Goal: Book appointment/travel/reservation

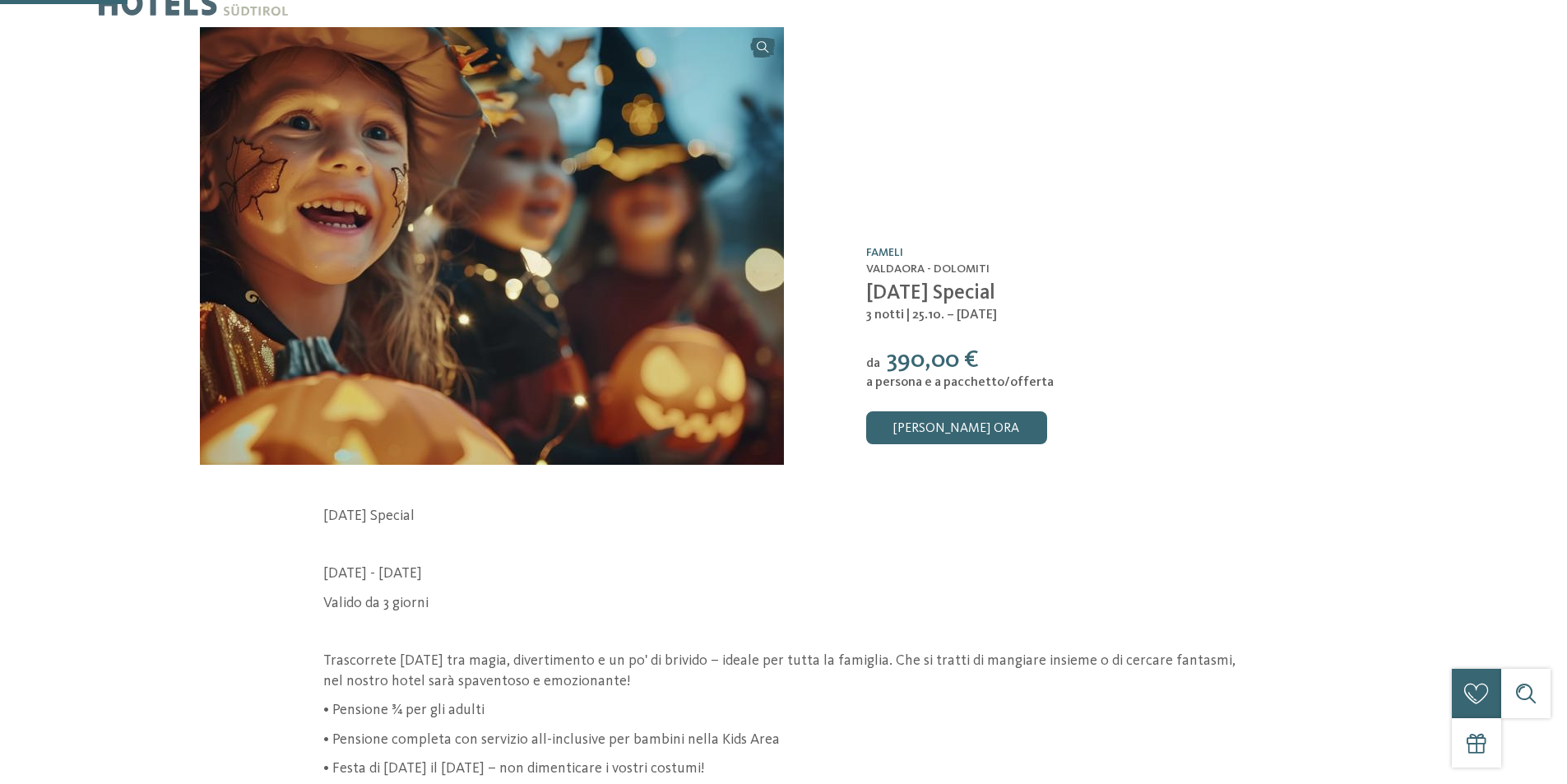
scroll to position [164, 0]
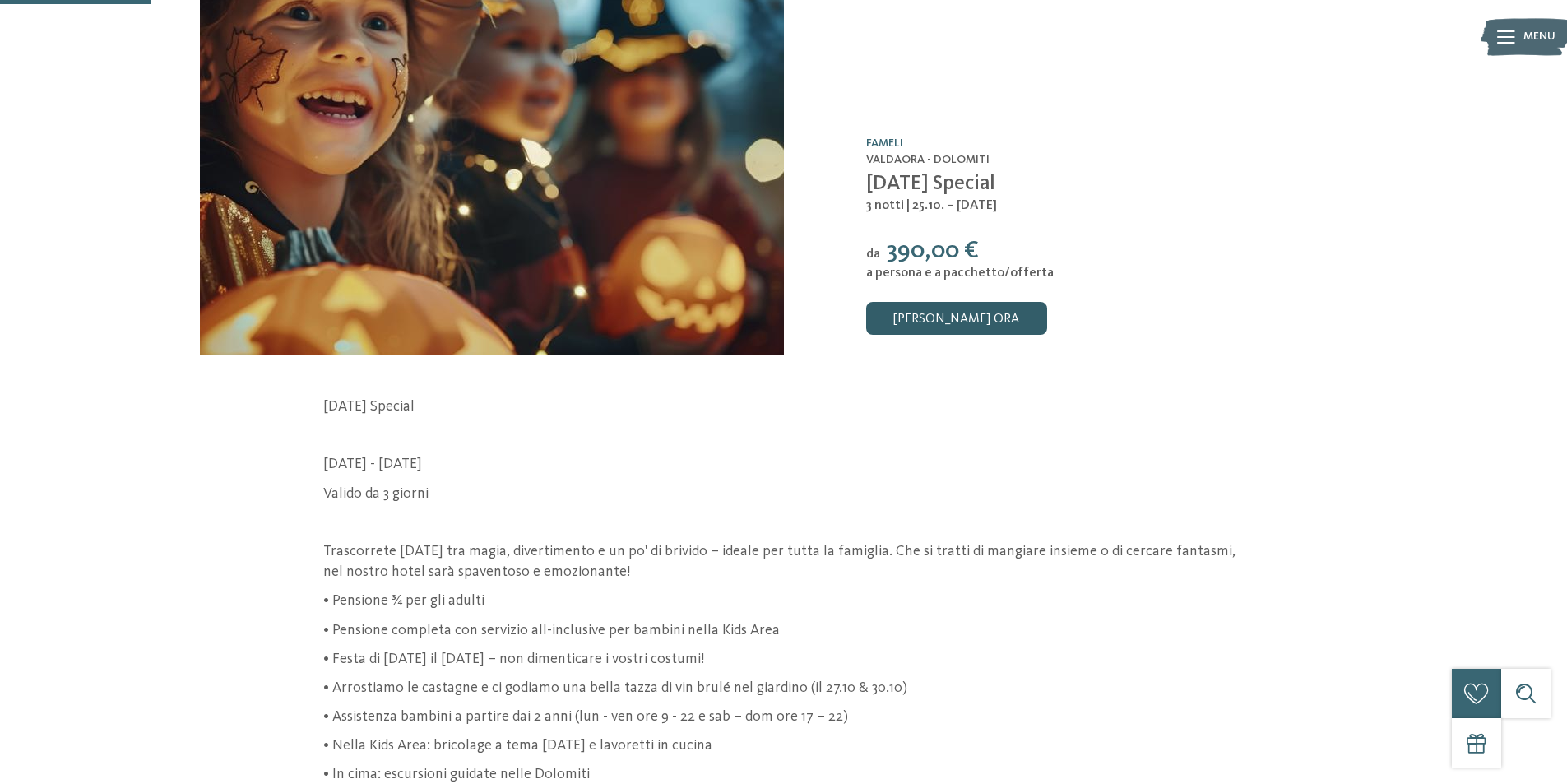
click at [954, 316] on link "[PERSON_NAME] ora" at bounding box center [957, 318] width 181 height 33
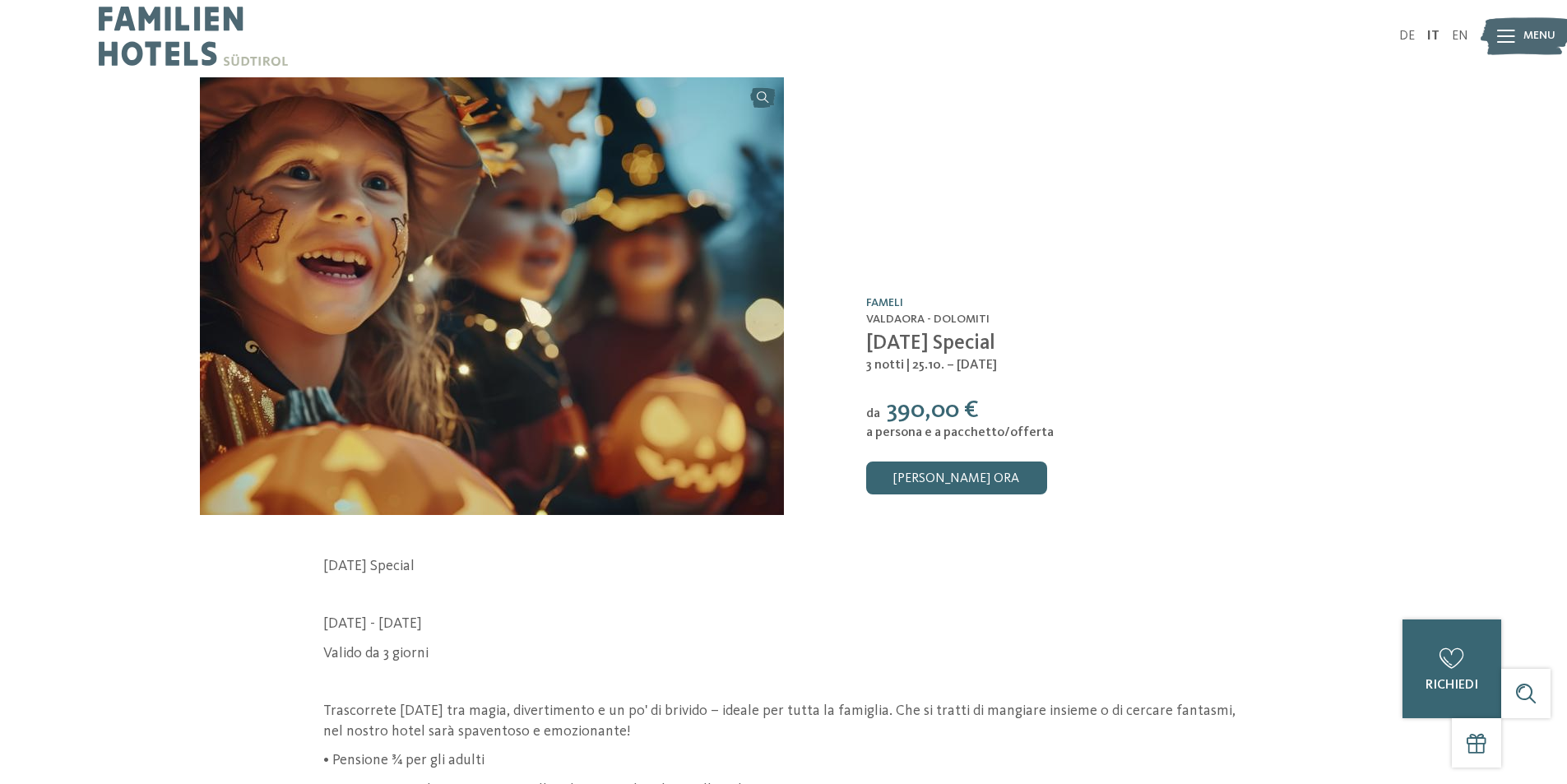
scroll to position [0, 0]
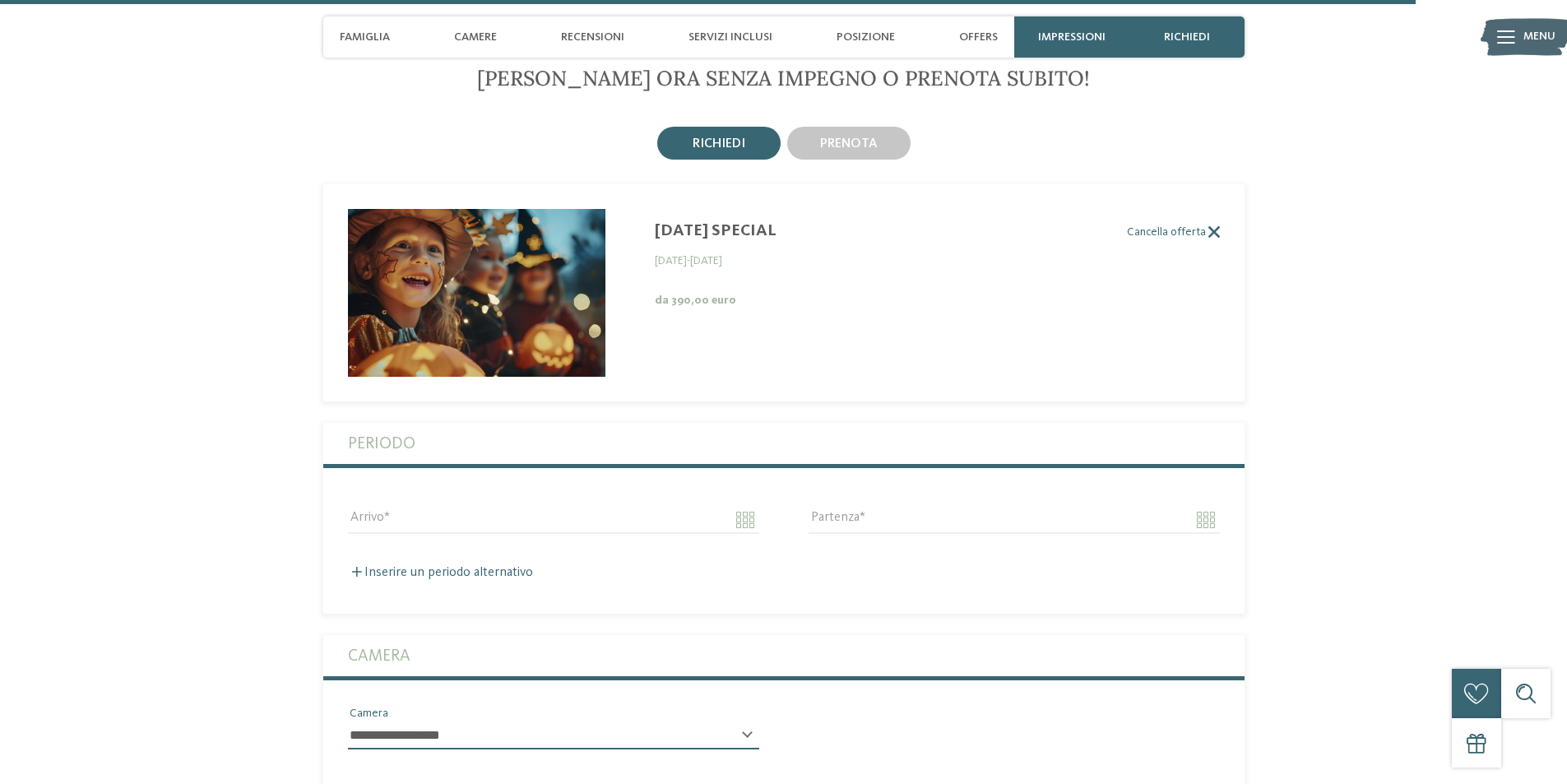
click at [1191, 225] on label "Cancella offerta" at bounding box center [771, 232] width 897 height 14
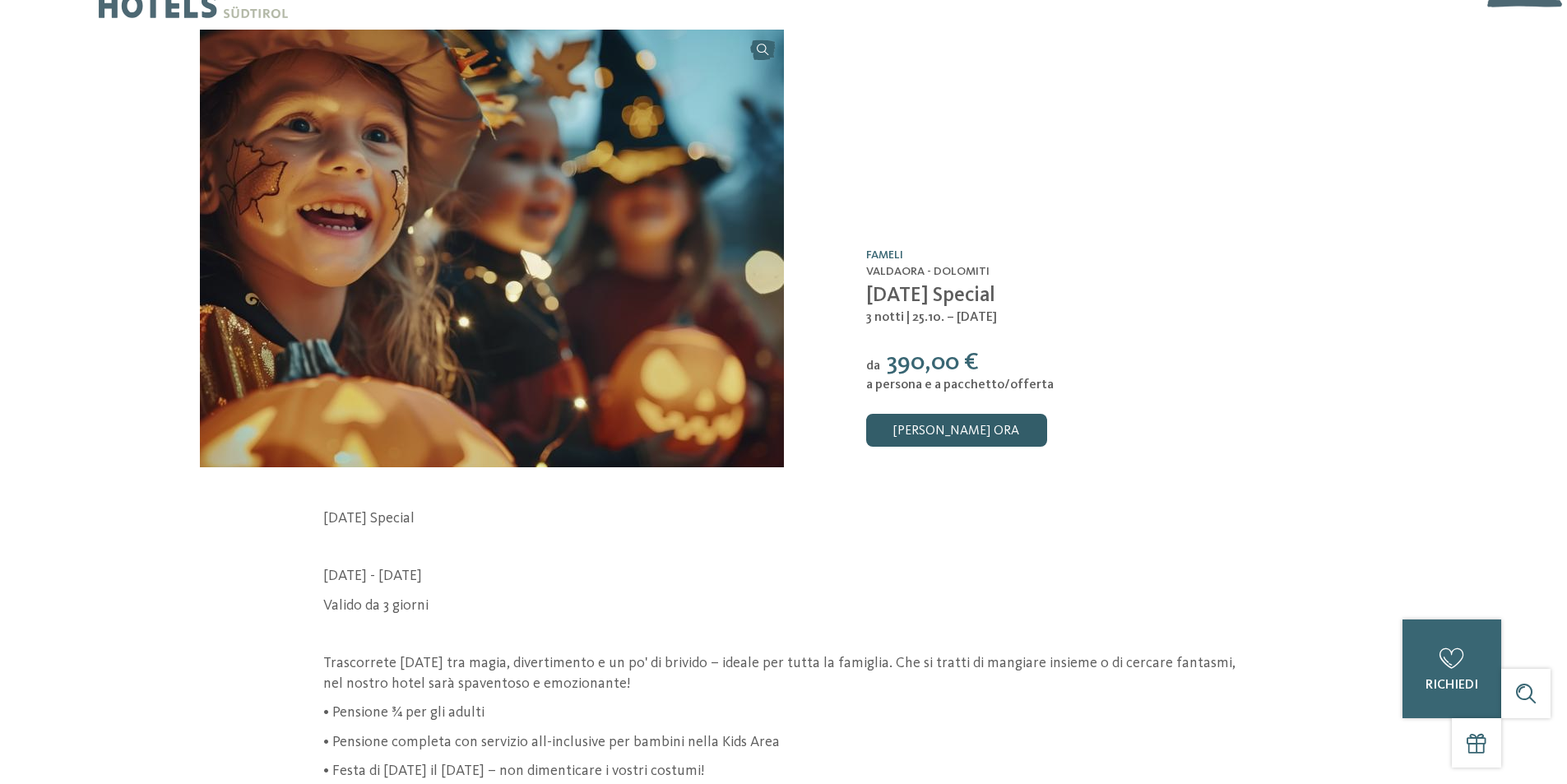
scroll to position [83, 0]
